Goal: Transaction & Acquisition: Subscribe to service/newsletter

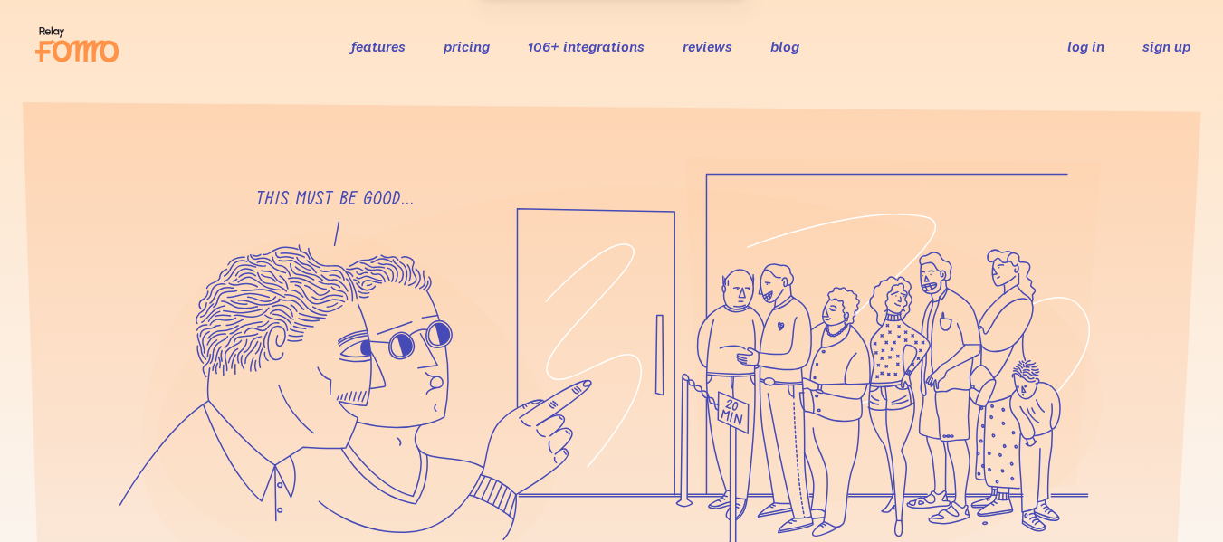
click at [1158, 48] on link "sign up" at bounding box center [1166, 46] width 48 height 19
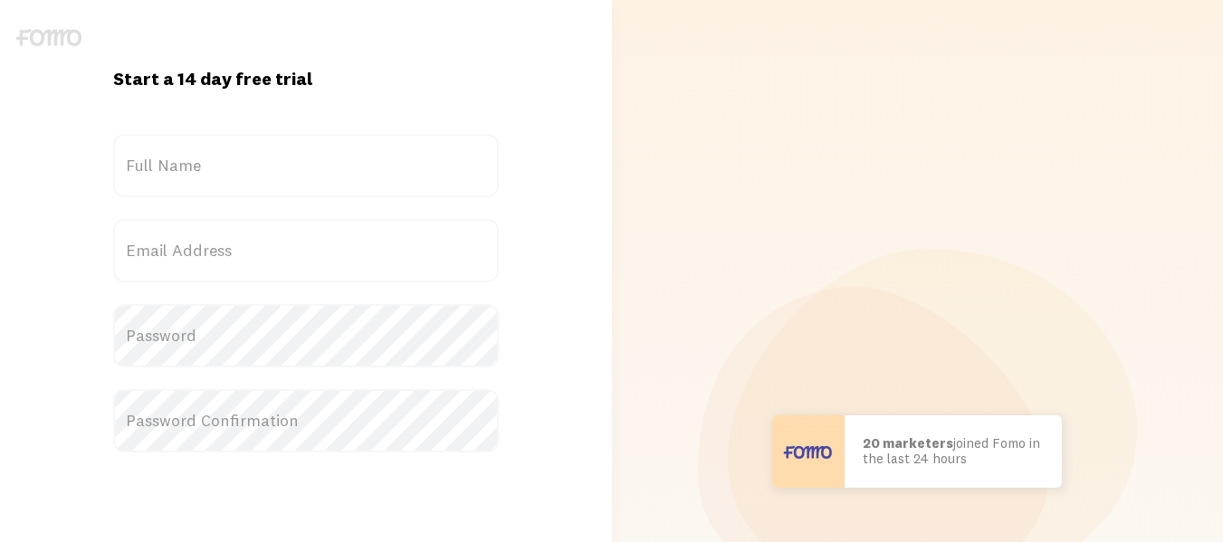
click at [255, 171] on label "Full Name" at bounding box center [306, 165] width 386 height 63
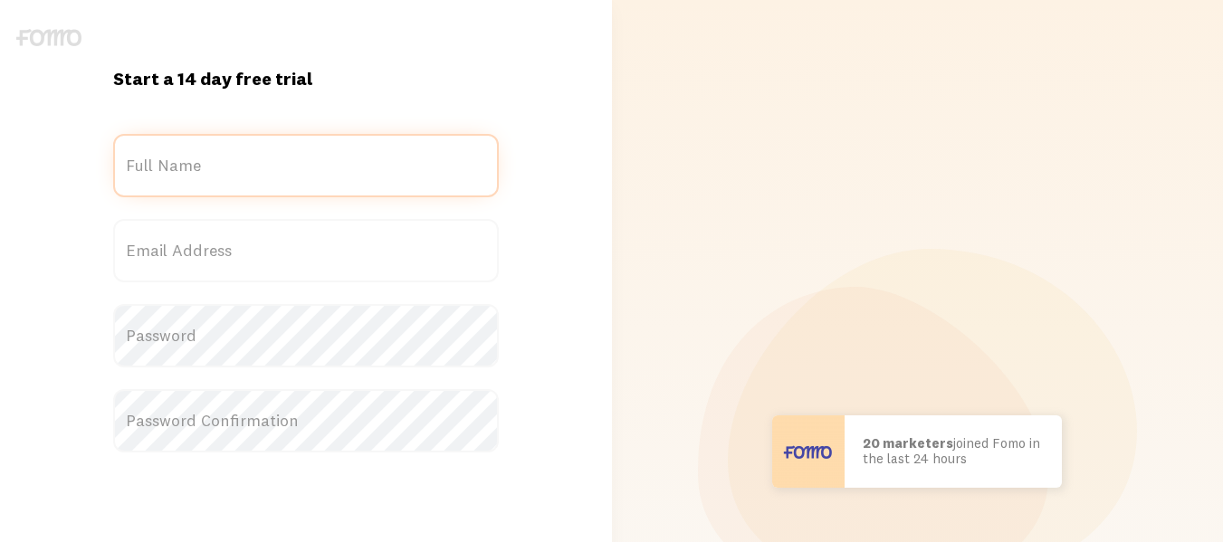
click at [255, 171] on input "Full Name" at bounding box center [306, 165] width 386 height 63
type input "[PERSON_NAME]"
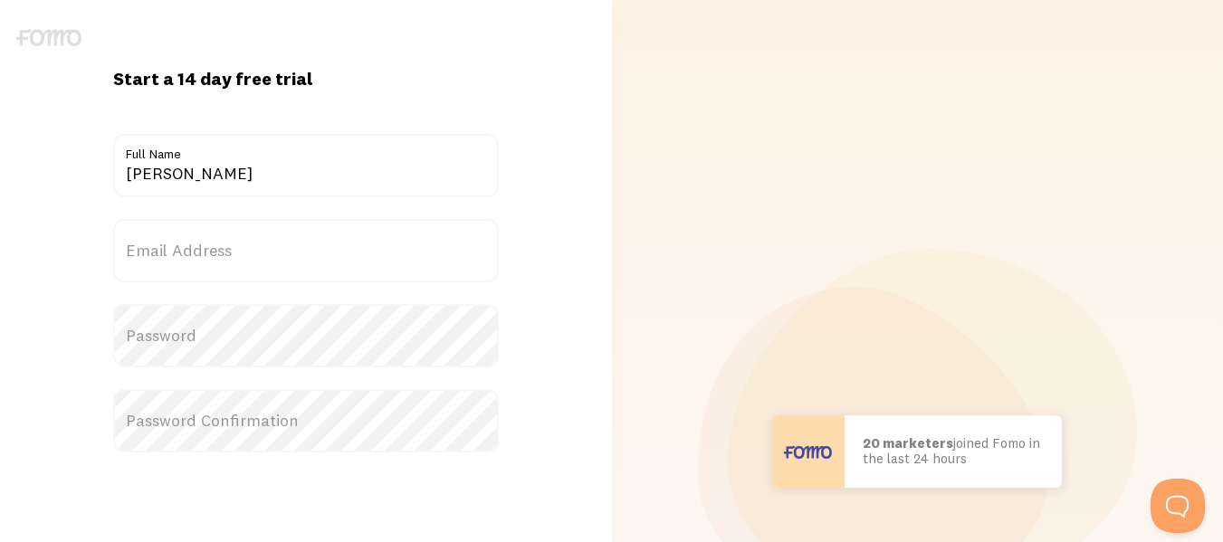
type input "[EMAIL_ADDRESS][DOMAIN_NAME]"
click at [249, 341] on label "Password" at bounding box center [306, 335] width 386 height 63
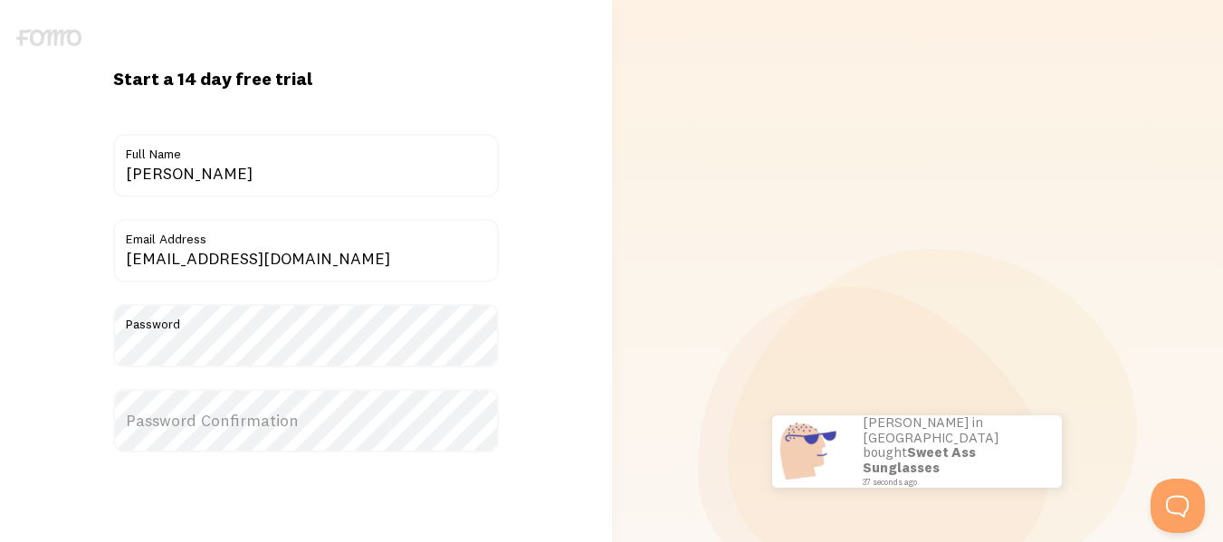
click at [266, 416] on label "Password Confirmation" at bounding box center [306, 420] width 386 height 63
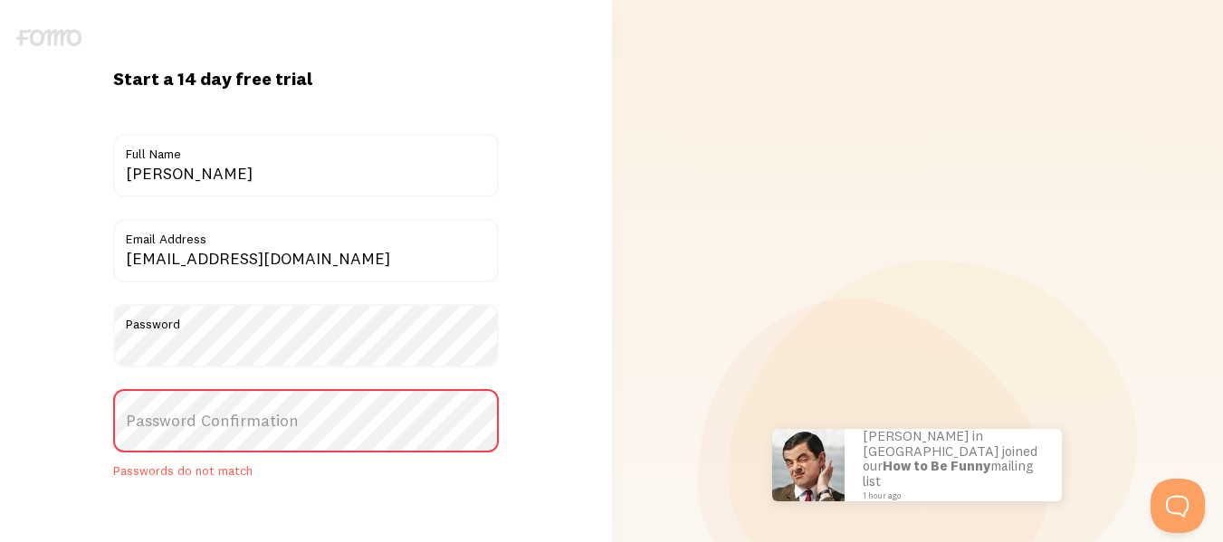
click at [240, 403] on label "Password Confirmation" at bounding box center [306, 420] width 386 height 63
click at [242, 424] on label "Password Confirmation" at bounding box center [306, 420] width 386 height 63
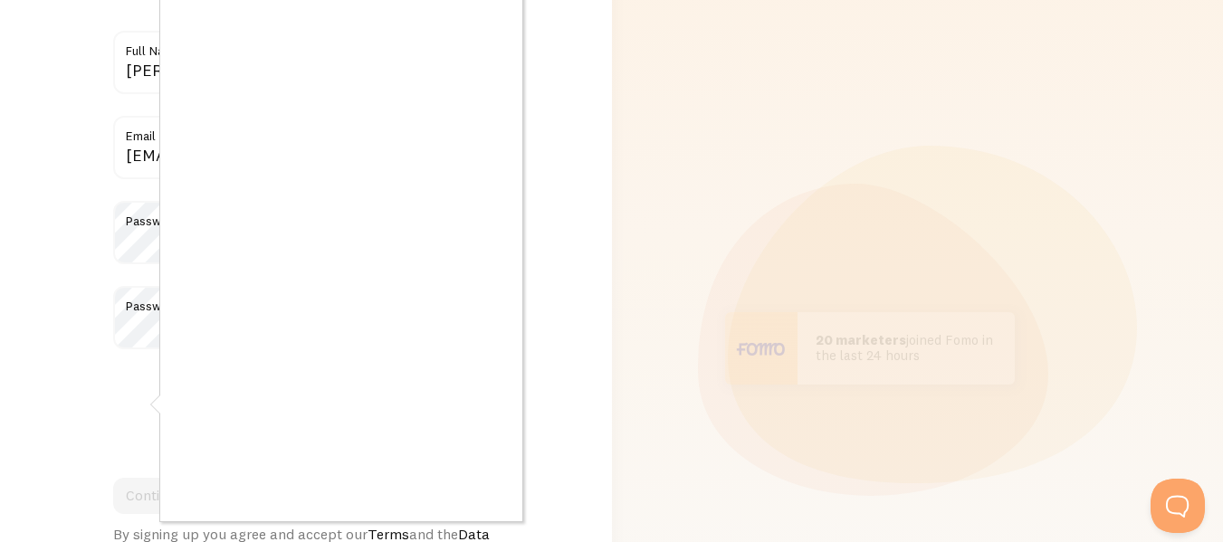
scroll to position [181, 0]
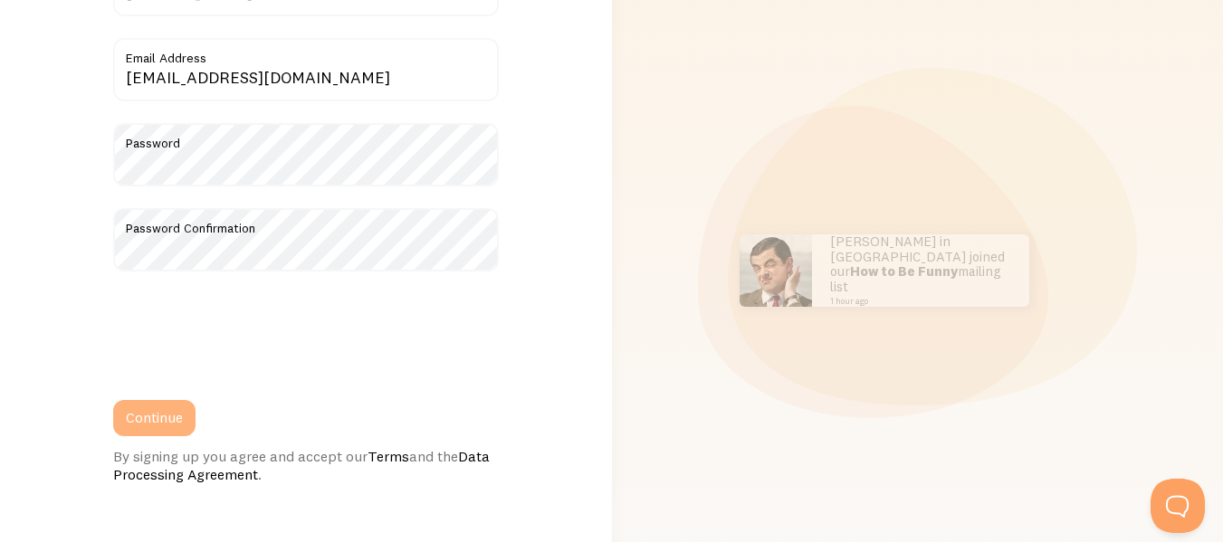
click at [167, 418] on button "Continue" at bounding box center [154, 418] width 82 height 36
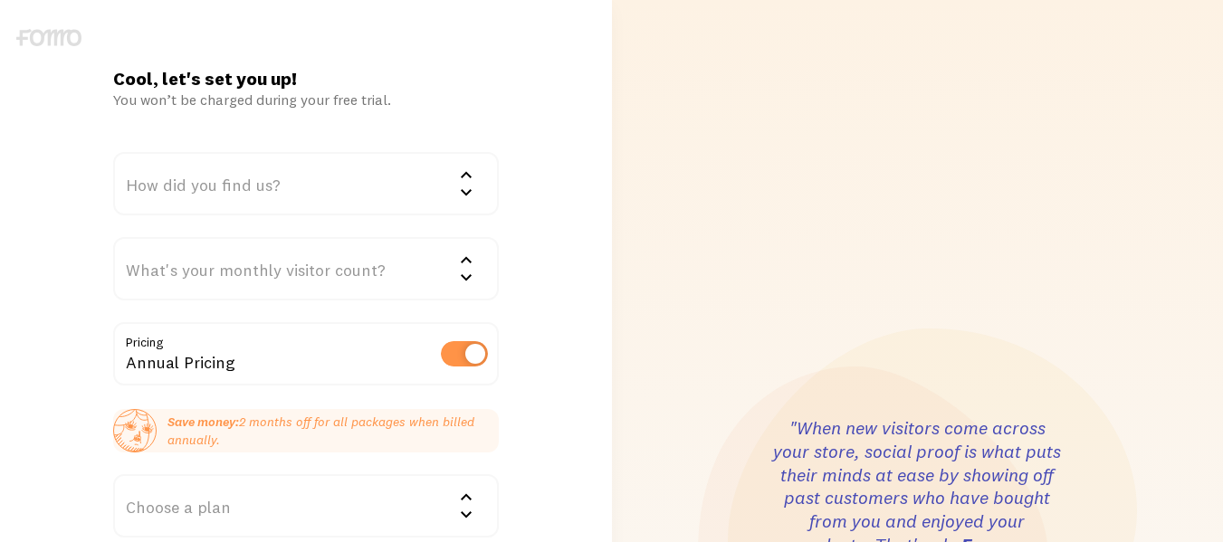
click at [310, 187] on div "How did you find us?" at bounding box center [306, 183] width 386 height 63
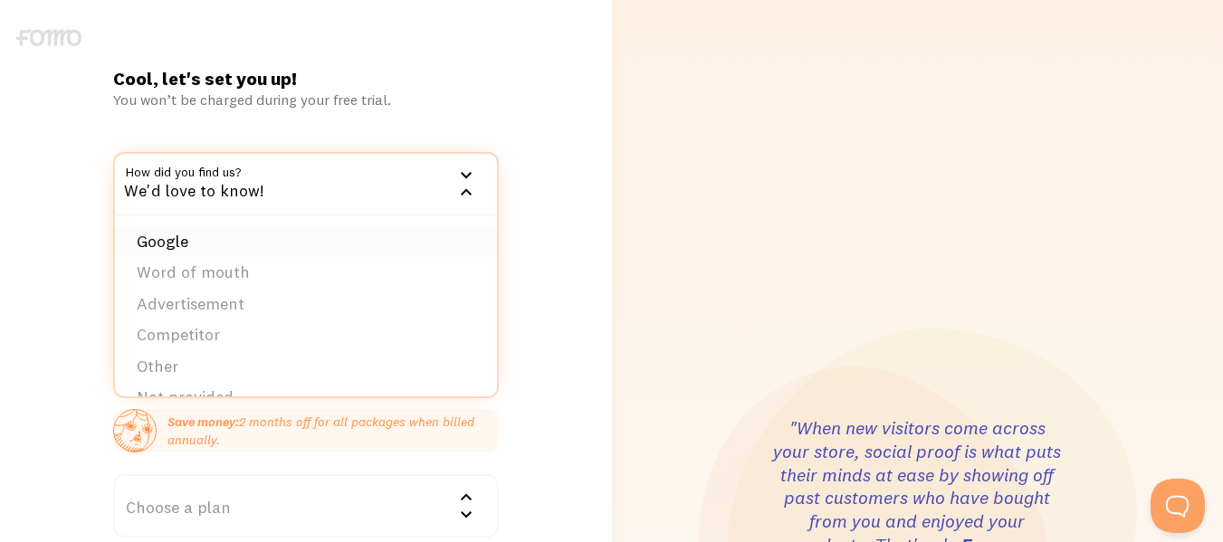
click at [229, 251] on li "Google" at bounding box center [306, 242] width 382 height 32
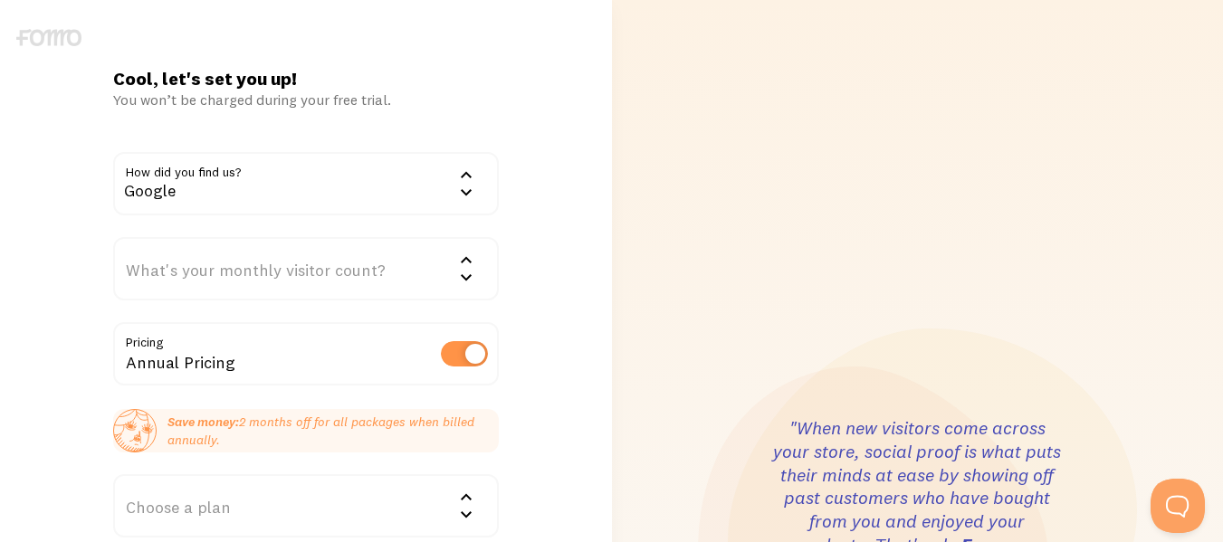
click at [238, 273] on div "What's your monthly visitor count?" at bounding box center [306, 268] width 386 height 63
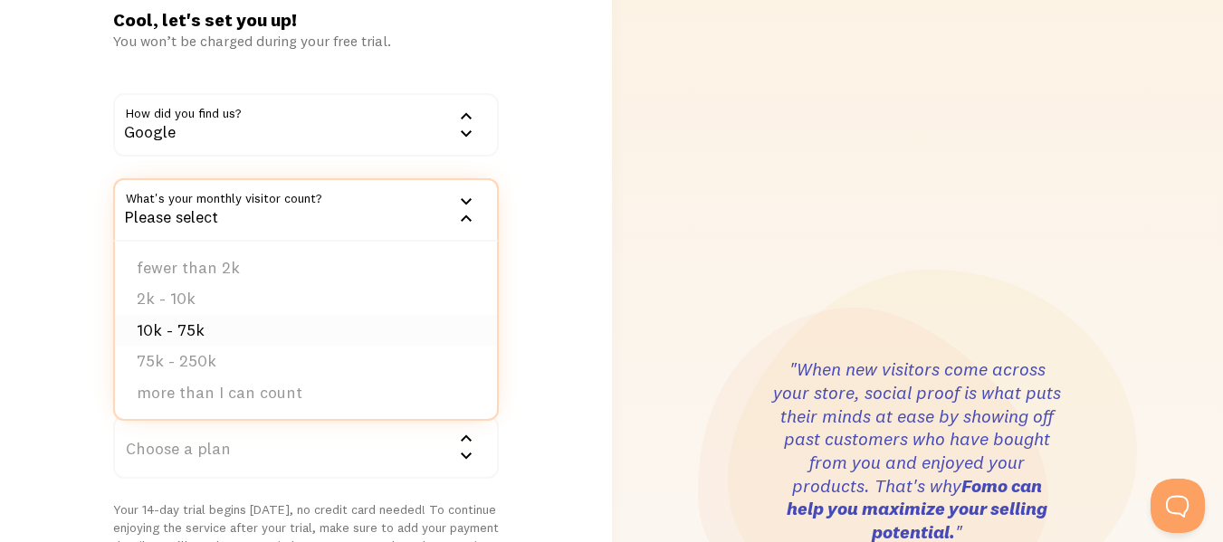
scroll to position [91, 0]
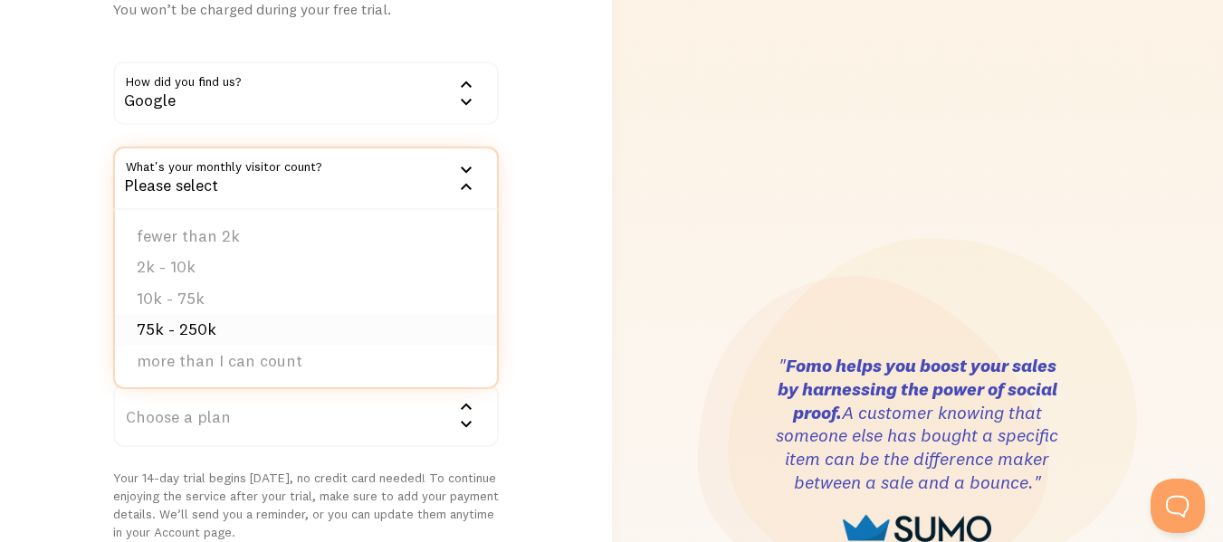
click at [243, 329] on li "75k - 250k" at bounding box center [306, 330] width 382 height 32
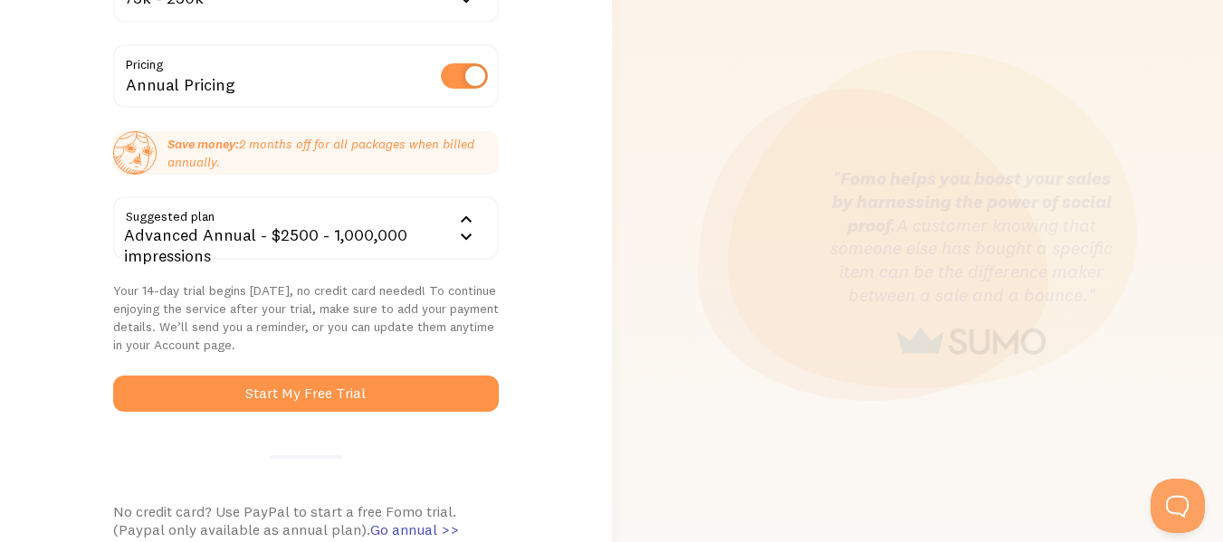
scroll to position [272, 0]
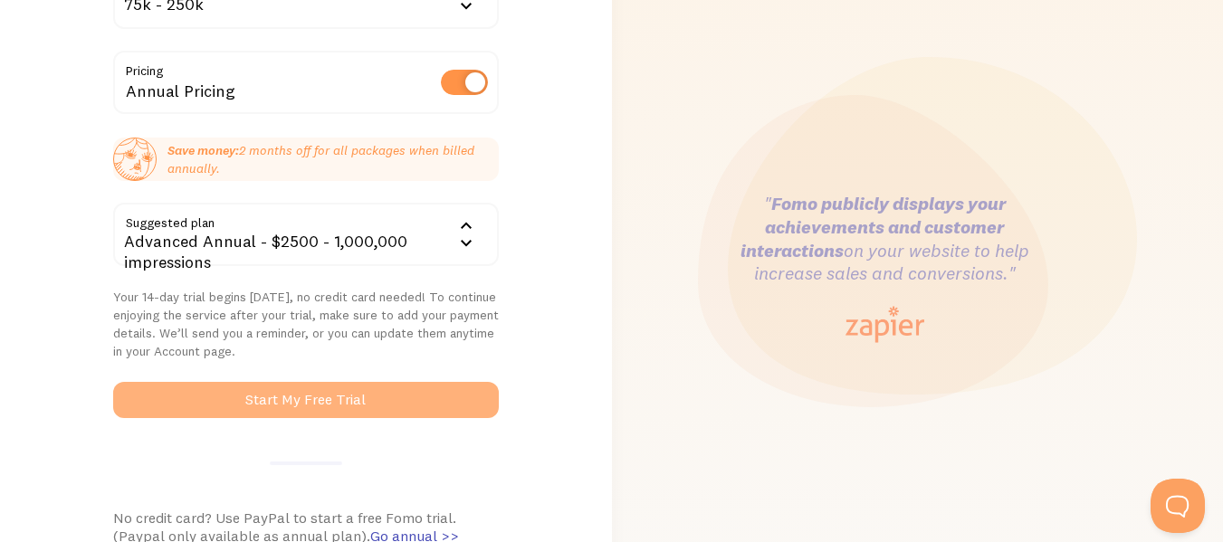
click at [315, 400] on button "Start My Free Trial" at bounding box center [306, 400] width 386 height 36
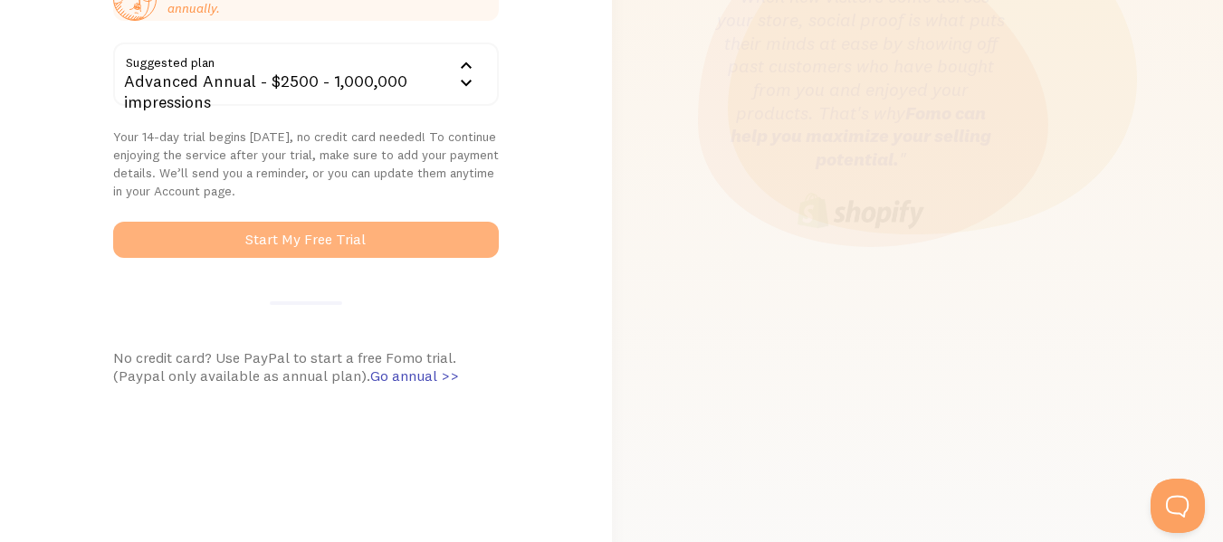
scroll to position [539, 0]
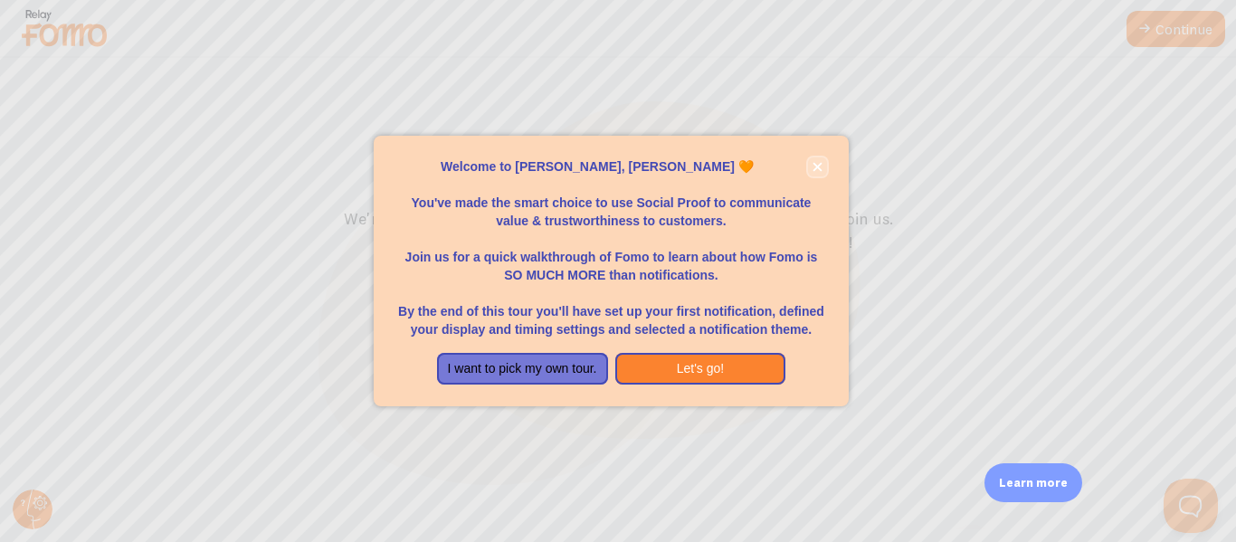
click at [820, 169] on icon "close," at bounding box center [817, 166] width 9 height 9
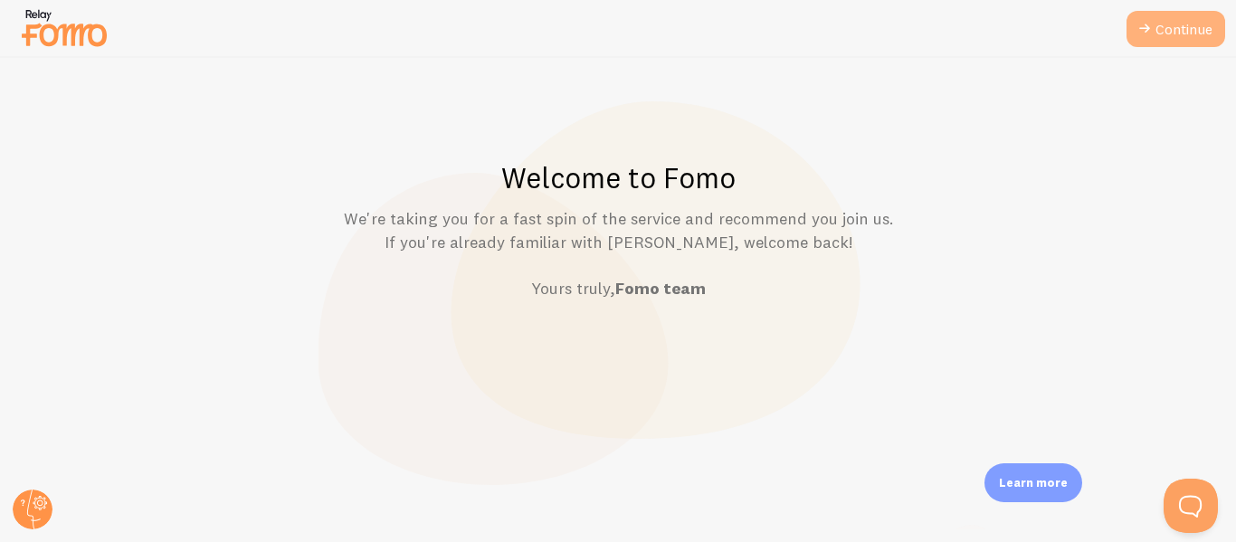
click at [1143, 29] on icon at bounding box center [1145, 29] width 22 height 22
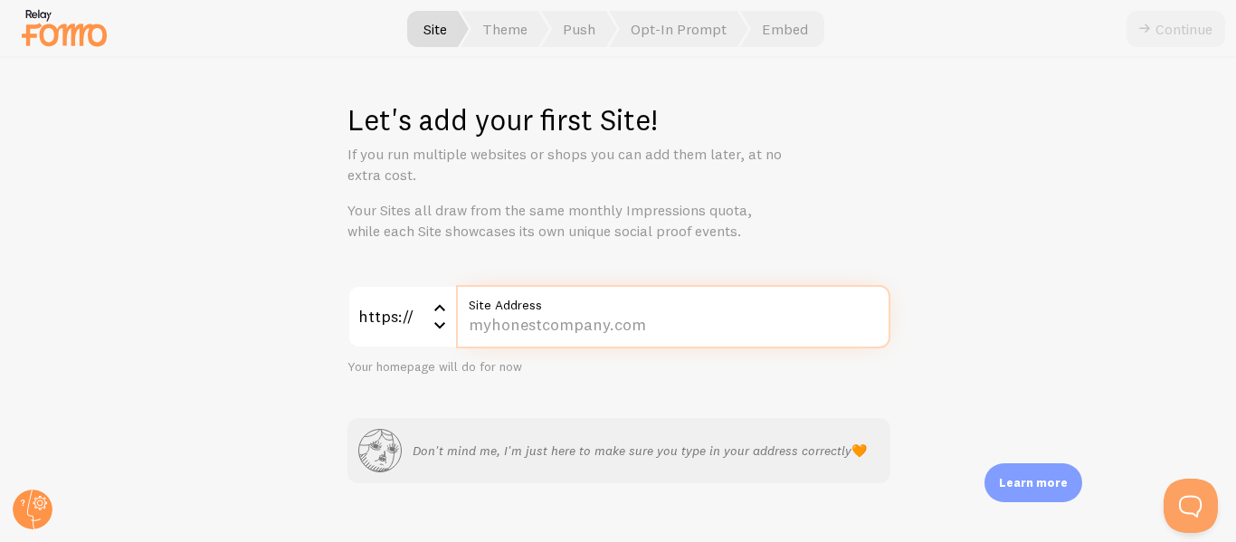
click at [621, 322] on input "Site Address" at bounding box center [673, 316] width 434 height 63
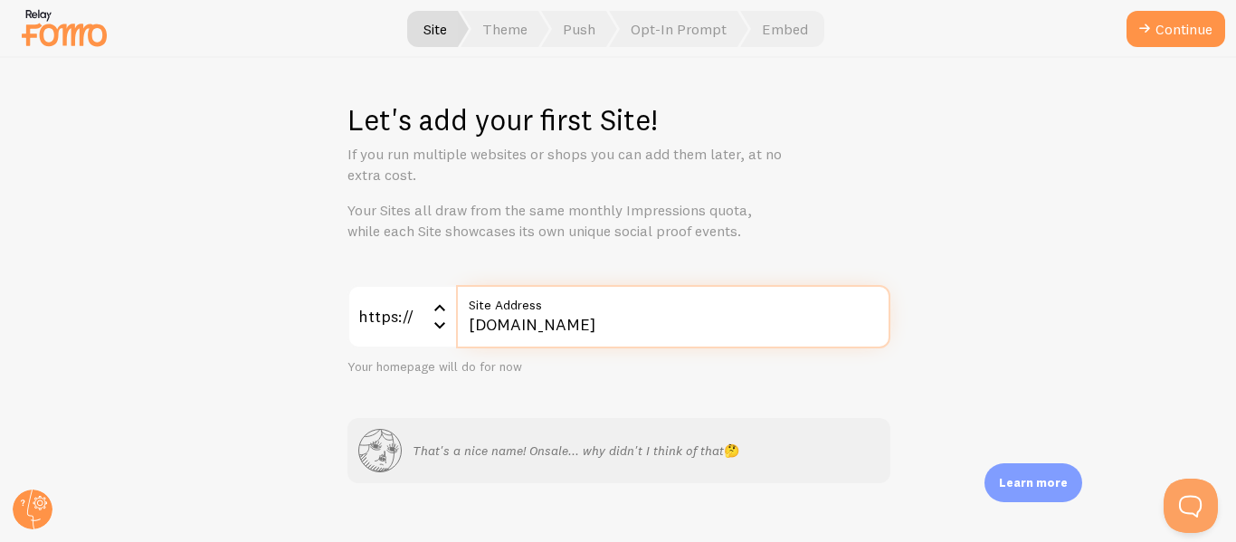
type input "[DOMAIN_NAME]"
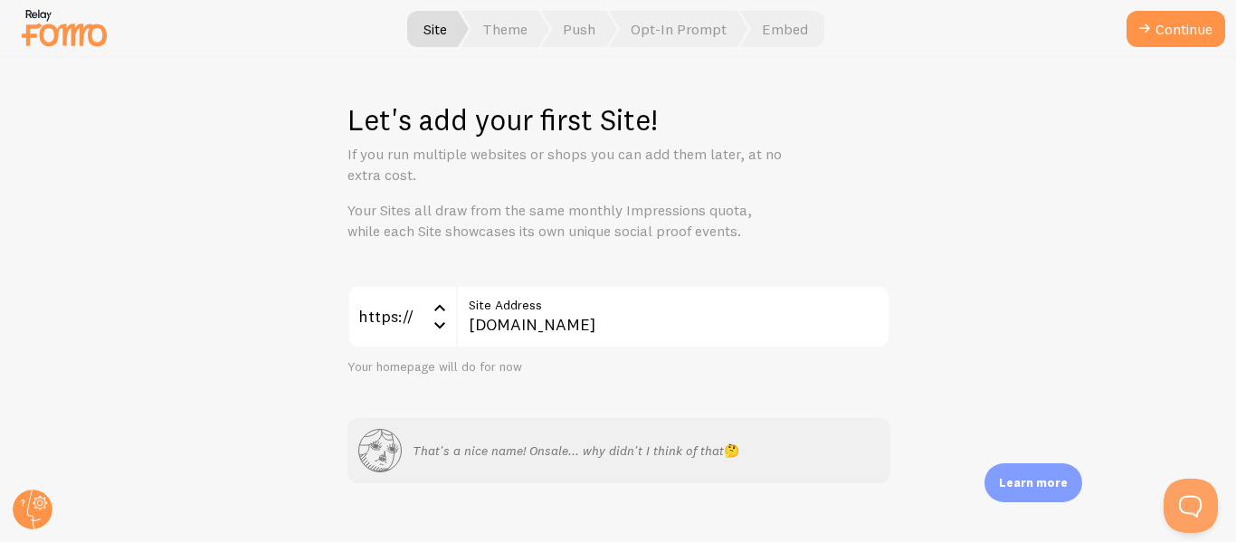
drag, startPoint x: 1111, startPoint y: 190, endPoint x: 1106, endPoint y: 201, distance: 11.8
click at [1110, 190] on div "Let's add your first Site! If you run multiple websites or shops you can add th…" at bounding box center [618, 300] width 1235 height 484
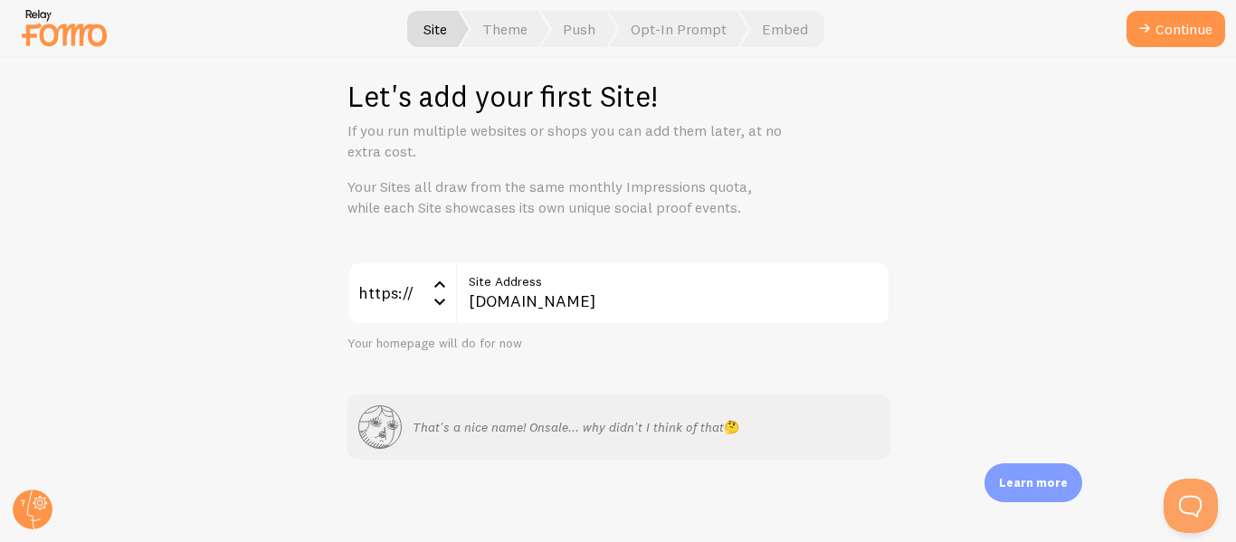
scroll to position [28, 0]
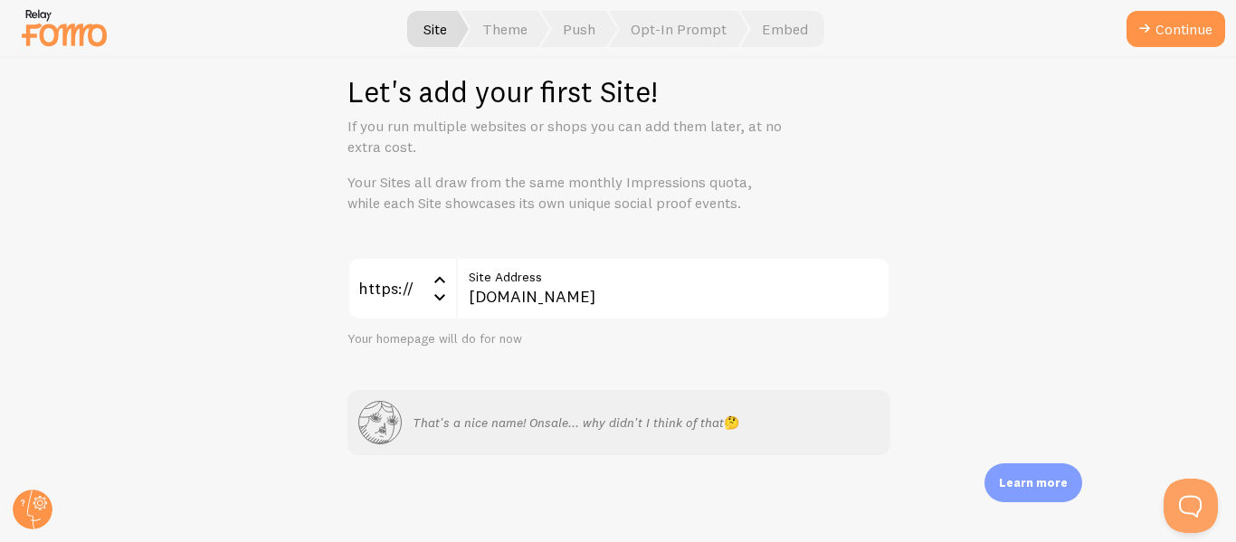
click at [1194, 10] on div at bounding box center [618, 29] width 1236 height 58
click at [1167, 28] on button "Continue" at bounding box center [1176, 29] width 99 height 36
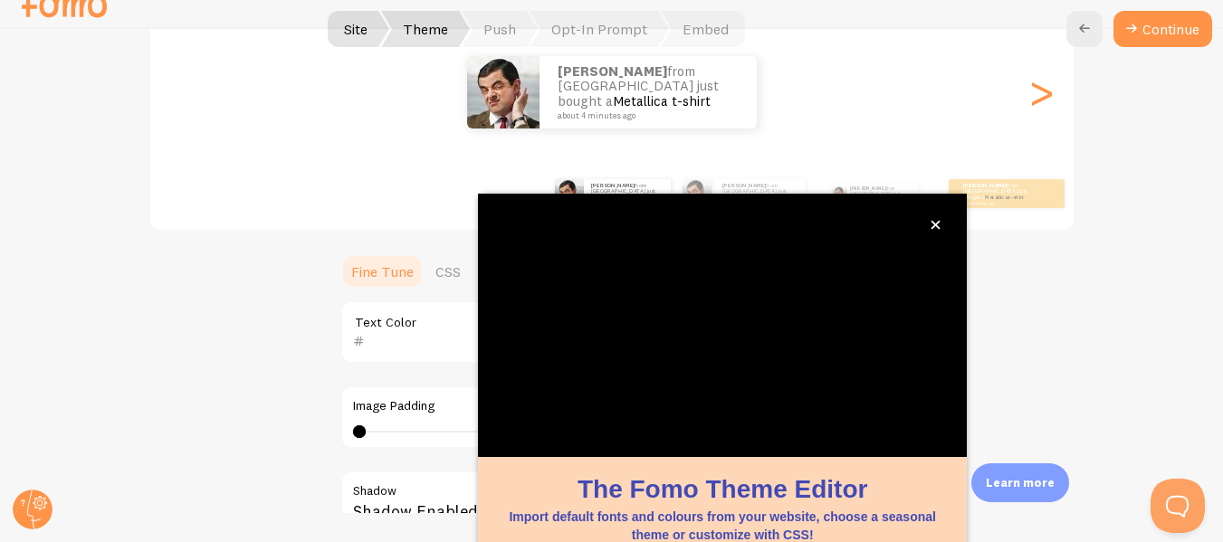
scroll to position [215, 0]
click at [936, 232] on button "close," at bounding box center [935, 224] width 19 height 19
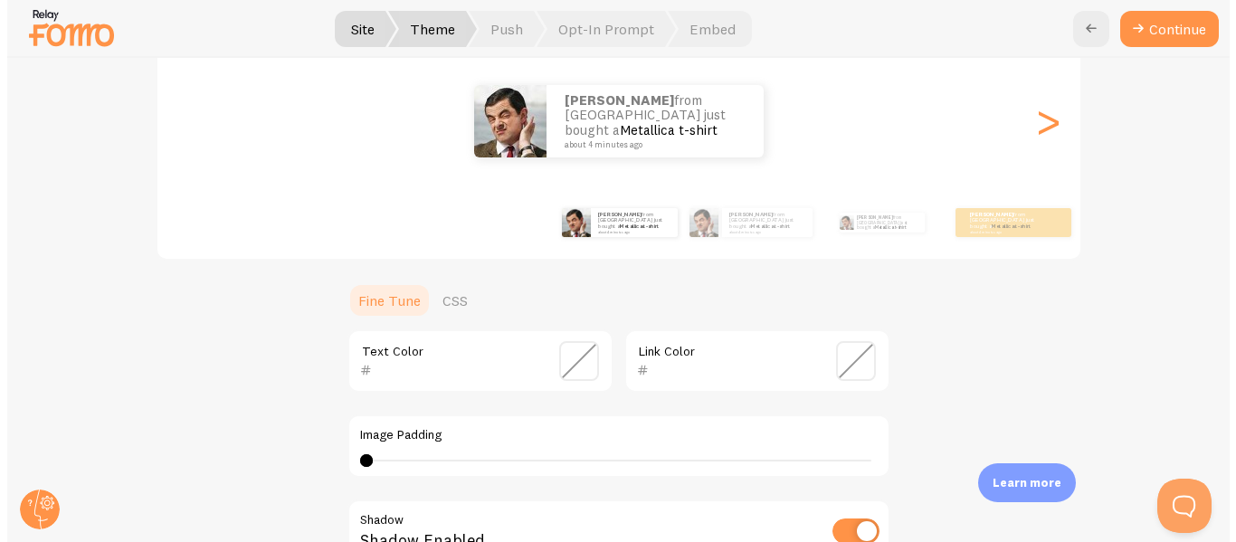
scroll to position [0, 0]
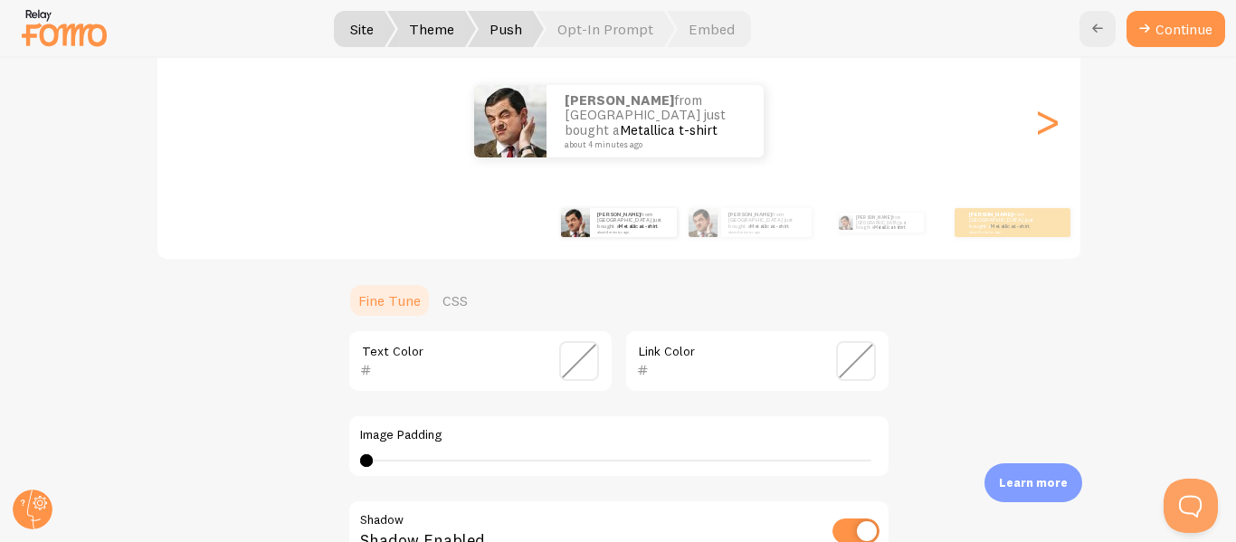
click at [496, 26] on span "Push" at bounding box center [506, 29] width 76 height 36
click at [644, 234] on div "[PERSON_NAME] from [GEOGRAPHIC_DATA] just bought a Metallica t-shirt about 4 mi…" at bounding box center [633, 222] width 87 height 29
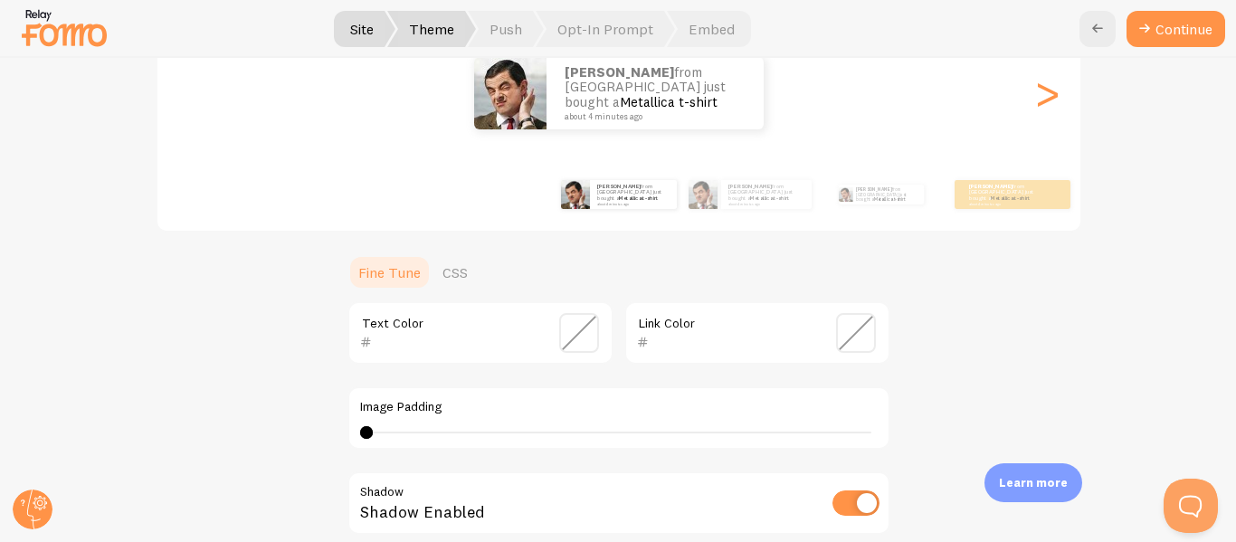
scroll to position [215, 0]
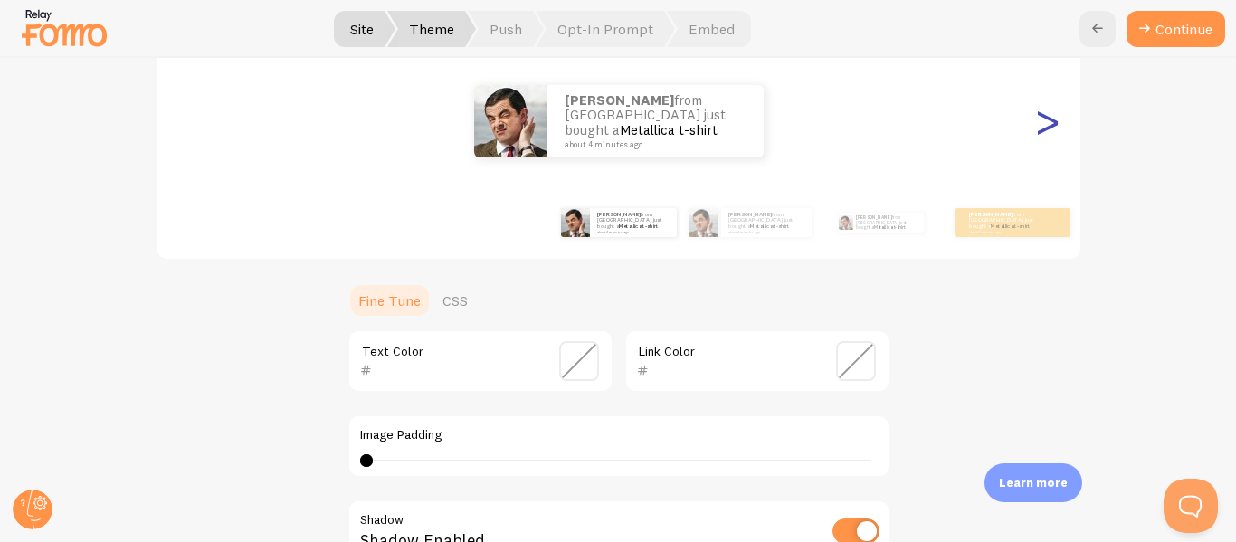
click at [1045, 127] on div ">" at bounding box center [1048, 121] width 22 height 130
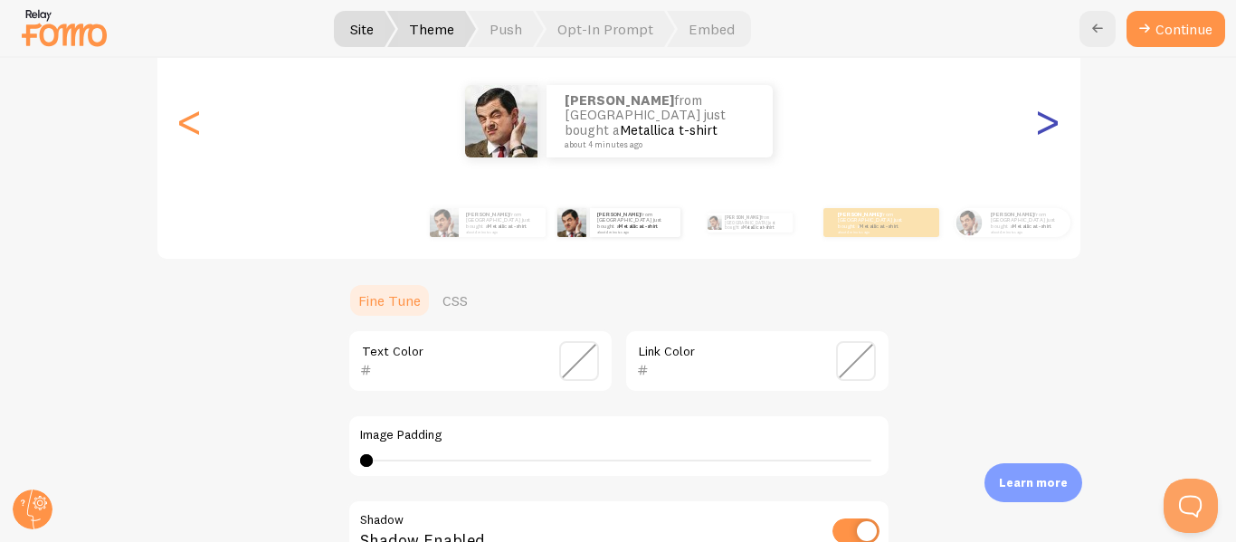
click at [1045, 127] on div ">" at bounding box center [1048, 121] width 22 height 130
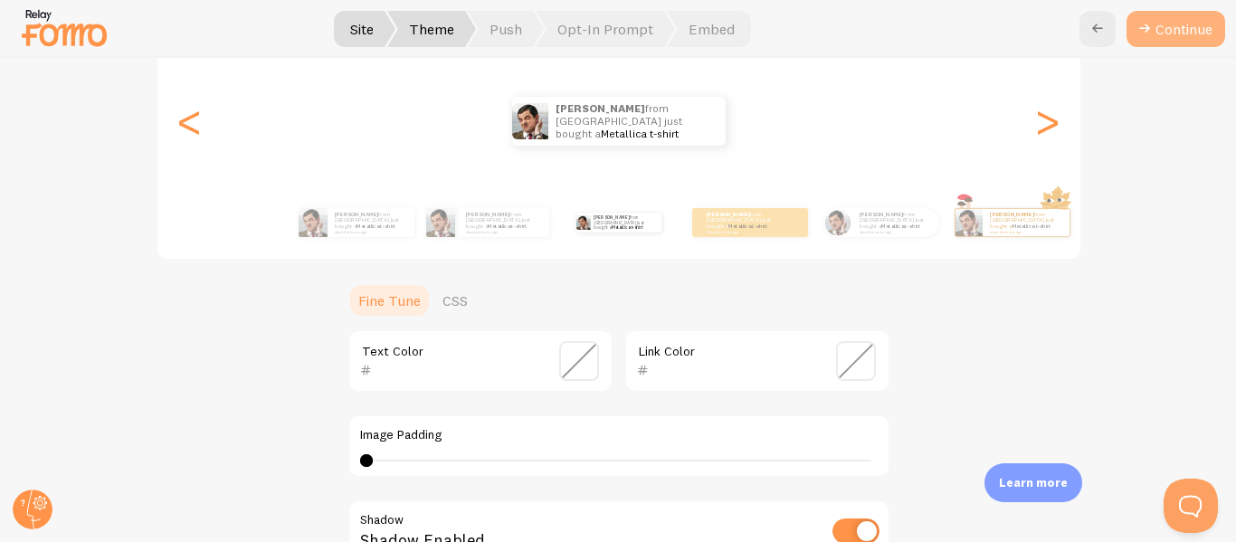
click at [1163, 27] on button "Continue" at bounding box center [1176, 29] width 99 height 36
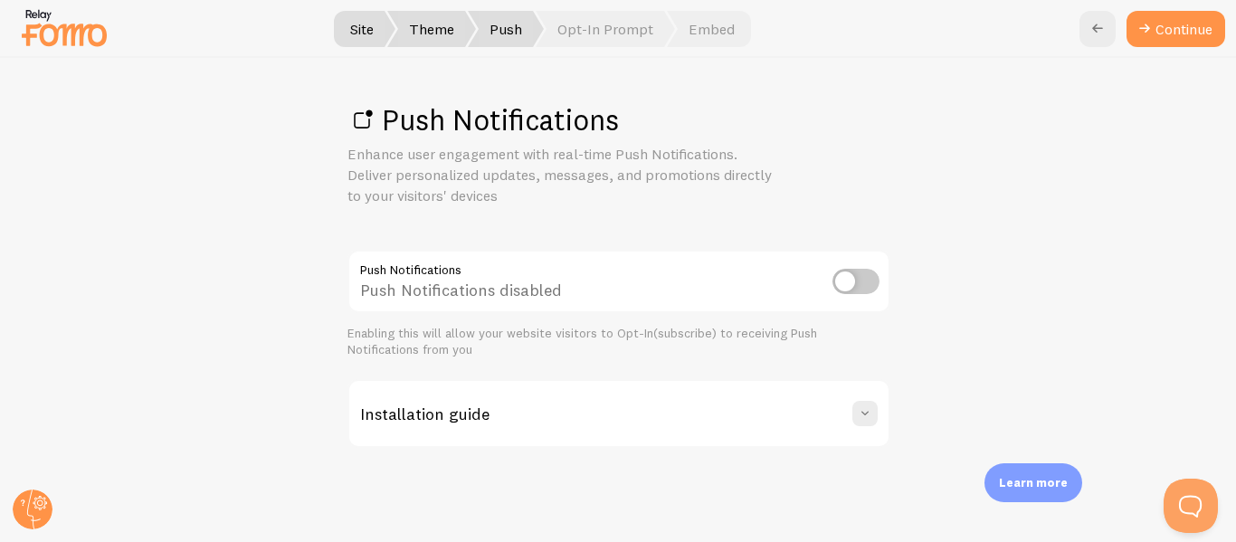
click at [627, 50] on div "Site Theme [GEOGRAPHIC_DATA] Opt-In Prompt Embed Continue Push Notifications En…" at bounding box center [618, 271] width 1236 height 542
click at [1180, 30] on link "Continue" at bounding box center [1176, 29] width 99 height 36
